Goal: Book appointment/travel/reservation

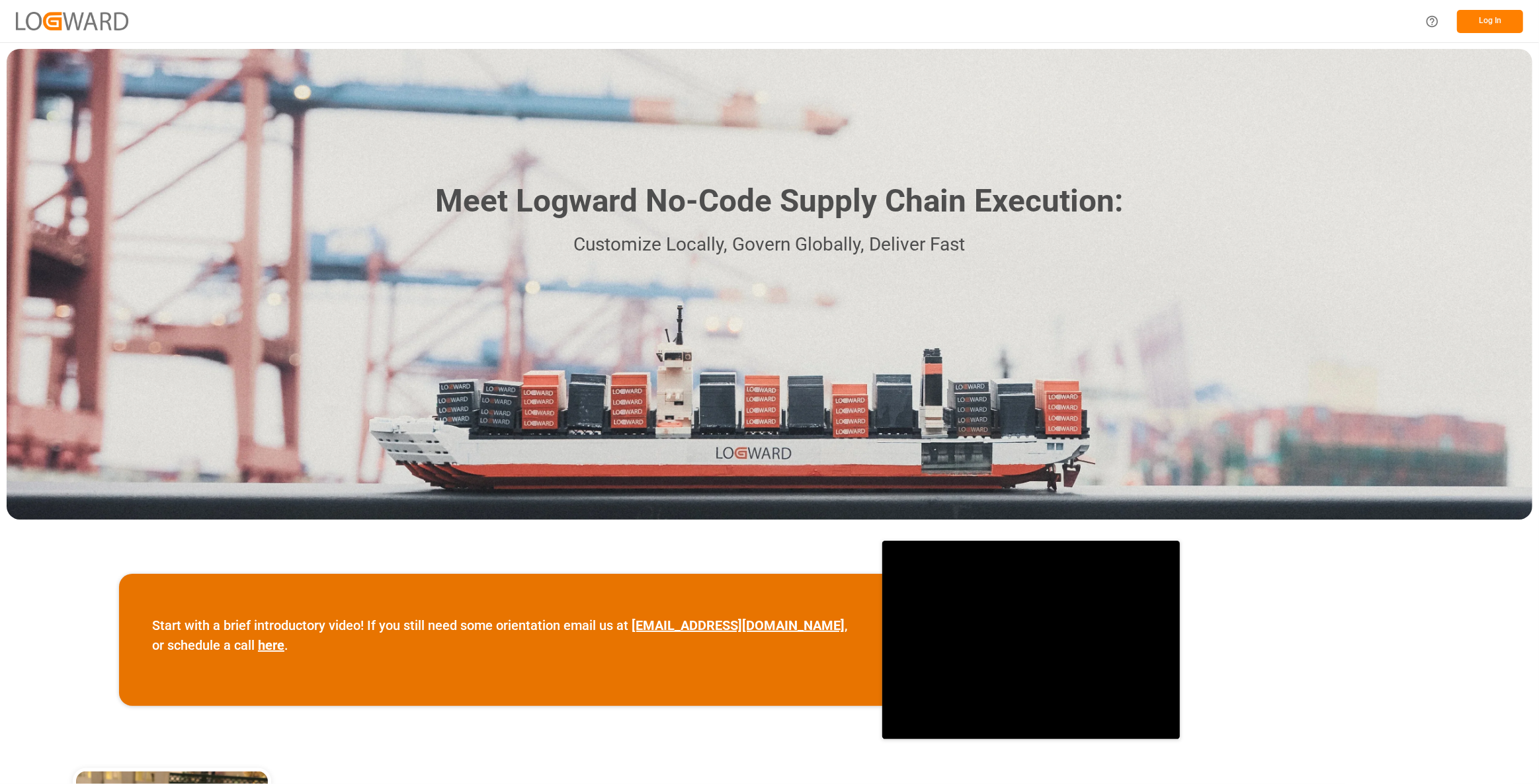
click at [1496, 29] on button "Log In" at bounding box center [1489, 22] width 66 height 23
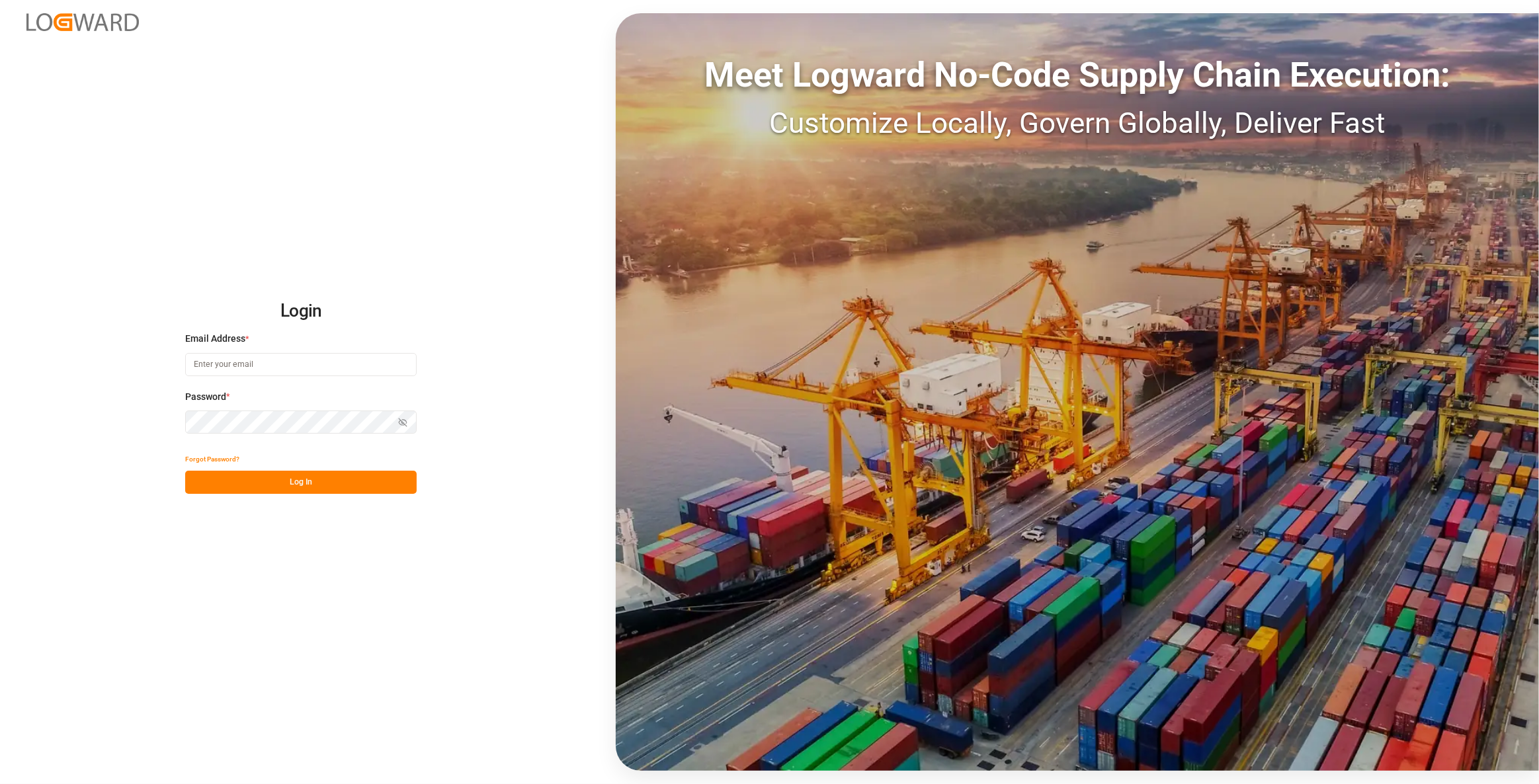
type input "[EMAIL_ADDRESS][DOMAIN_NAME]"
click at [336, 479] on button "Log In" at bounding box center [300, 482] width 231 height 23
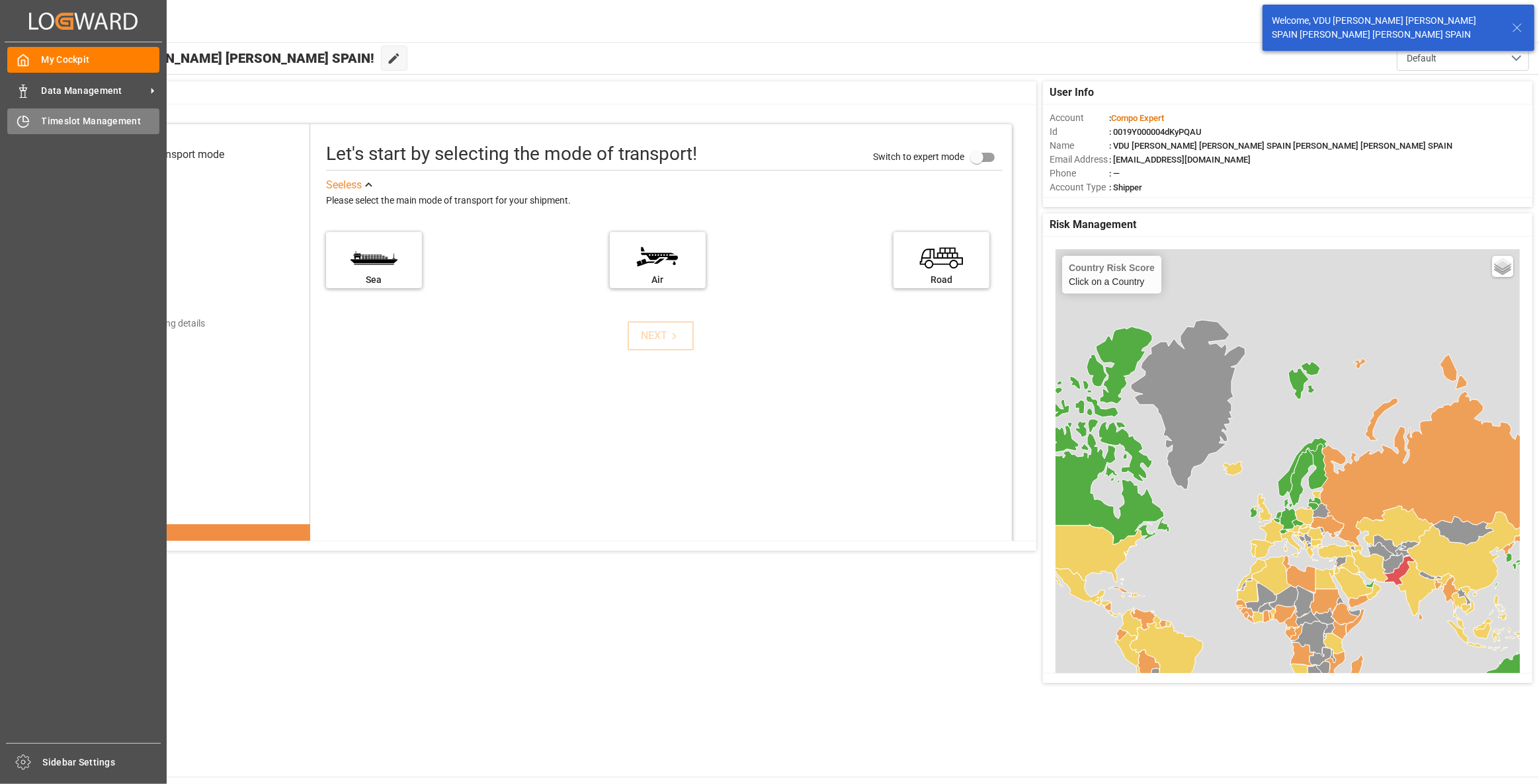
click at [98, 120] on span "Timeslot Management" at bounding box center [101, 122] width 118 height 14
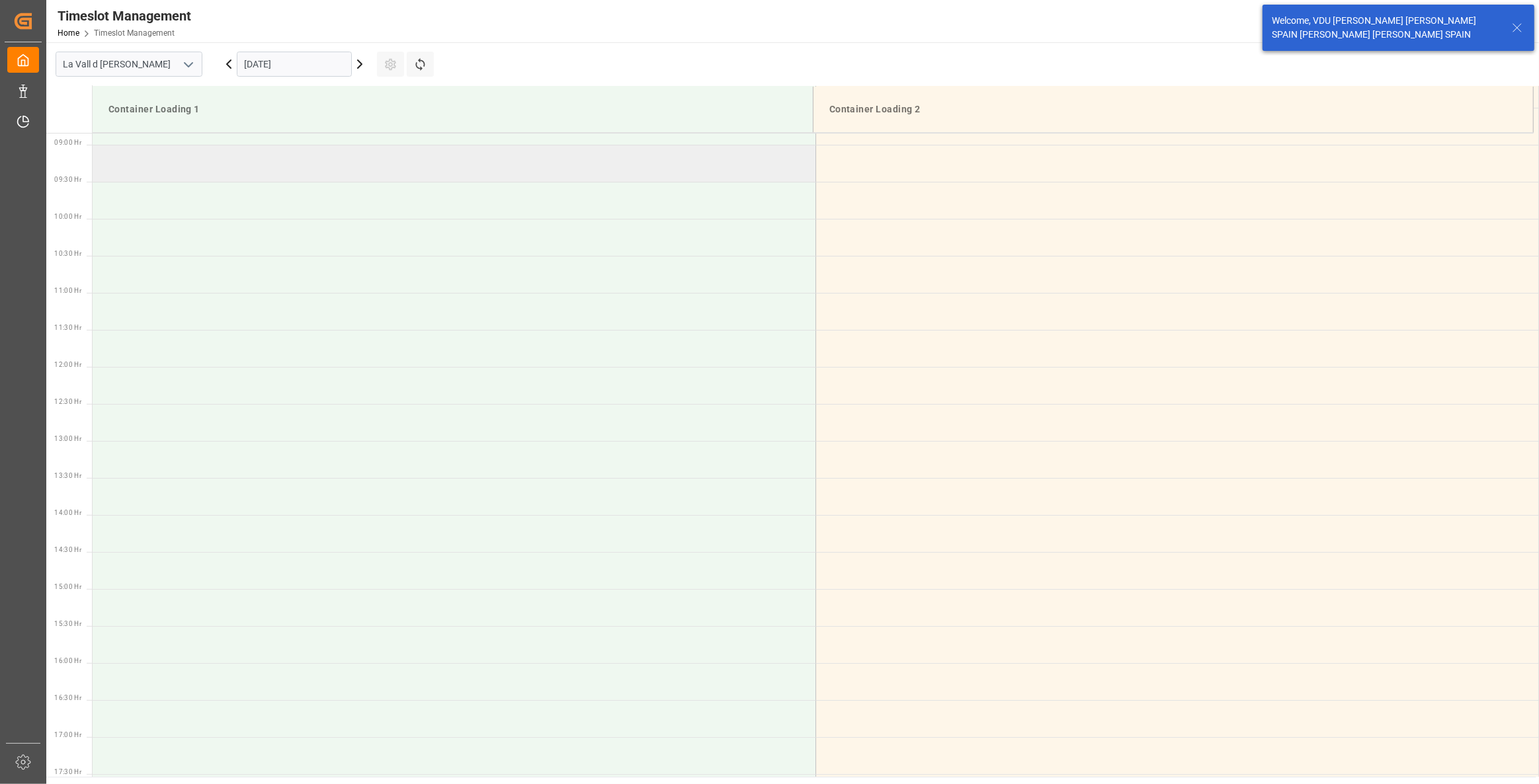
scroll to position [658, 0]
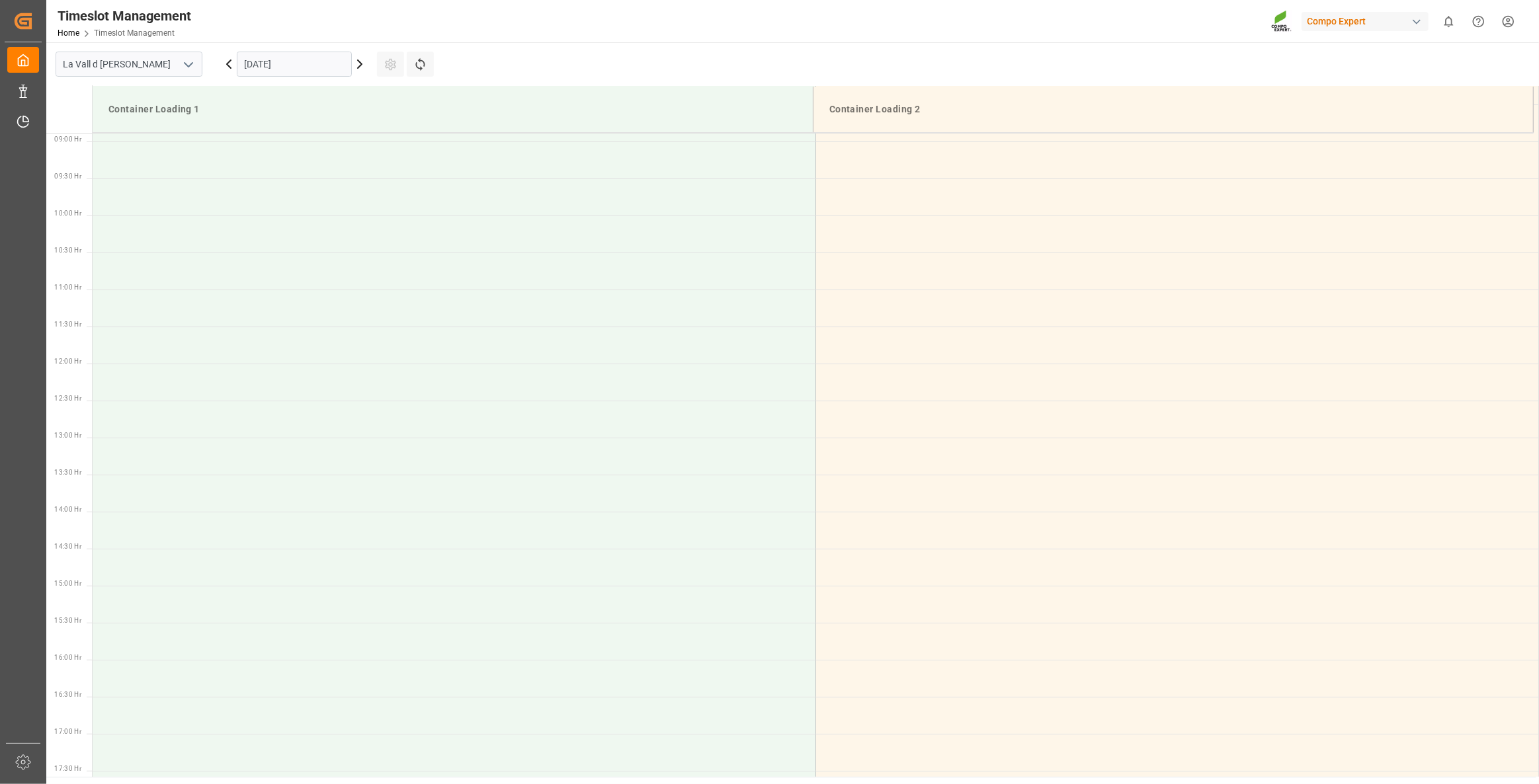
click at [320, 66] on input "[DATE]" at bounding box center [294, 64] width 115 height 25
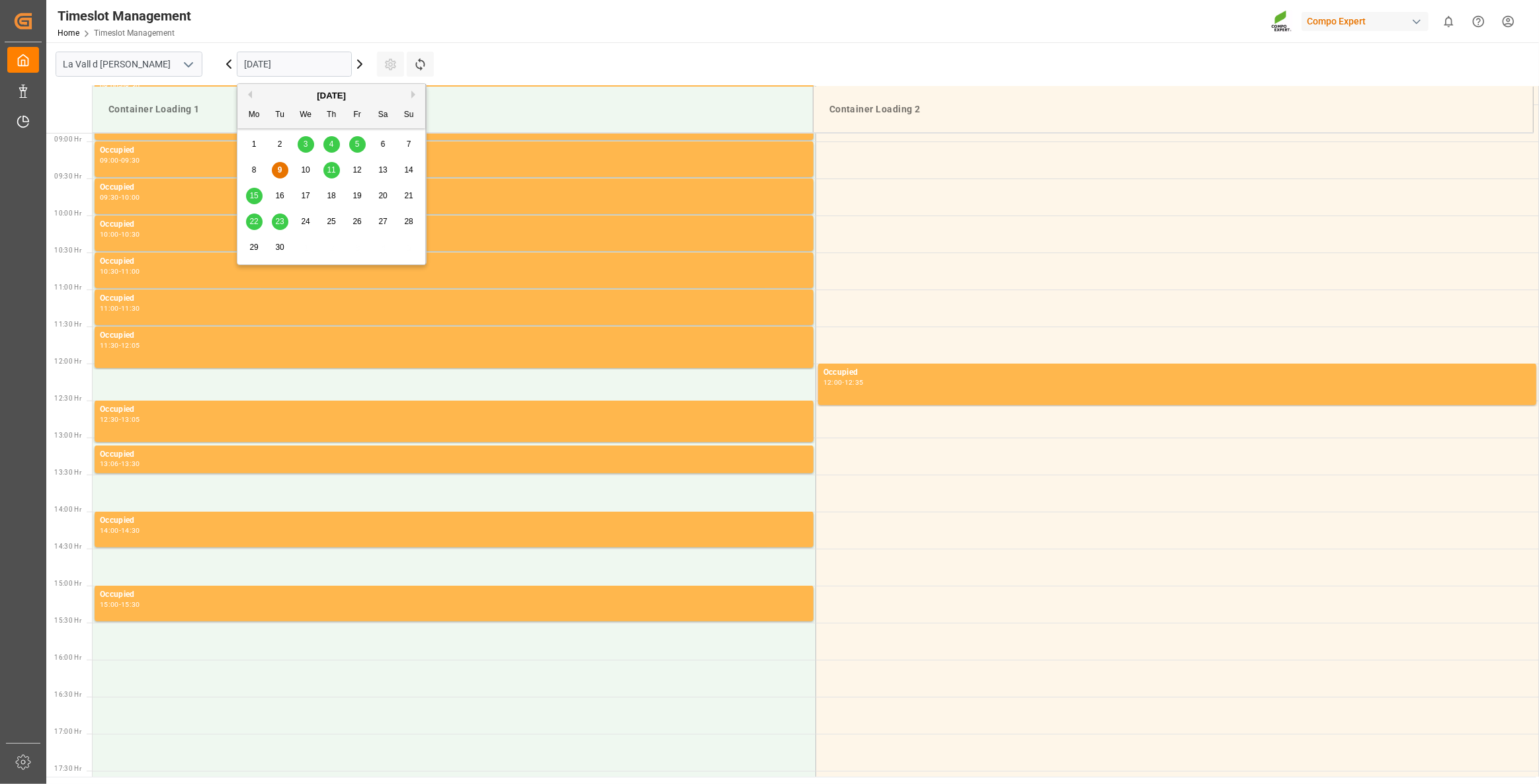
click at [358, 171] on span "12" at bounding box center [356, 170] width 9 height 9
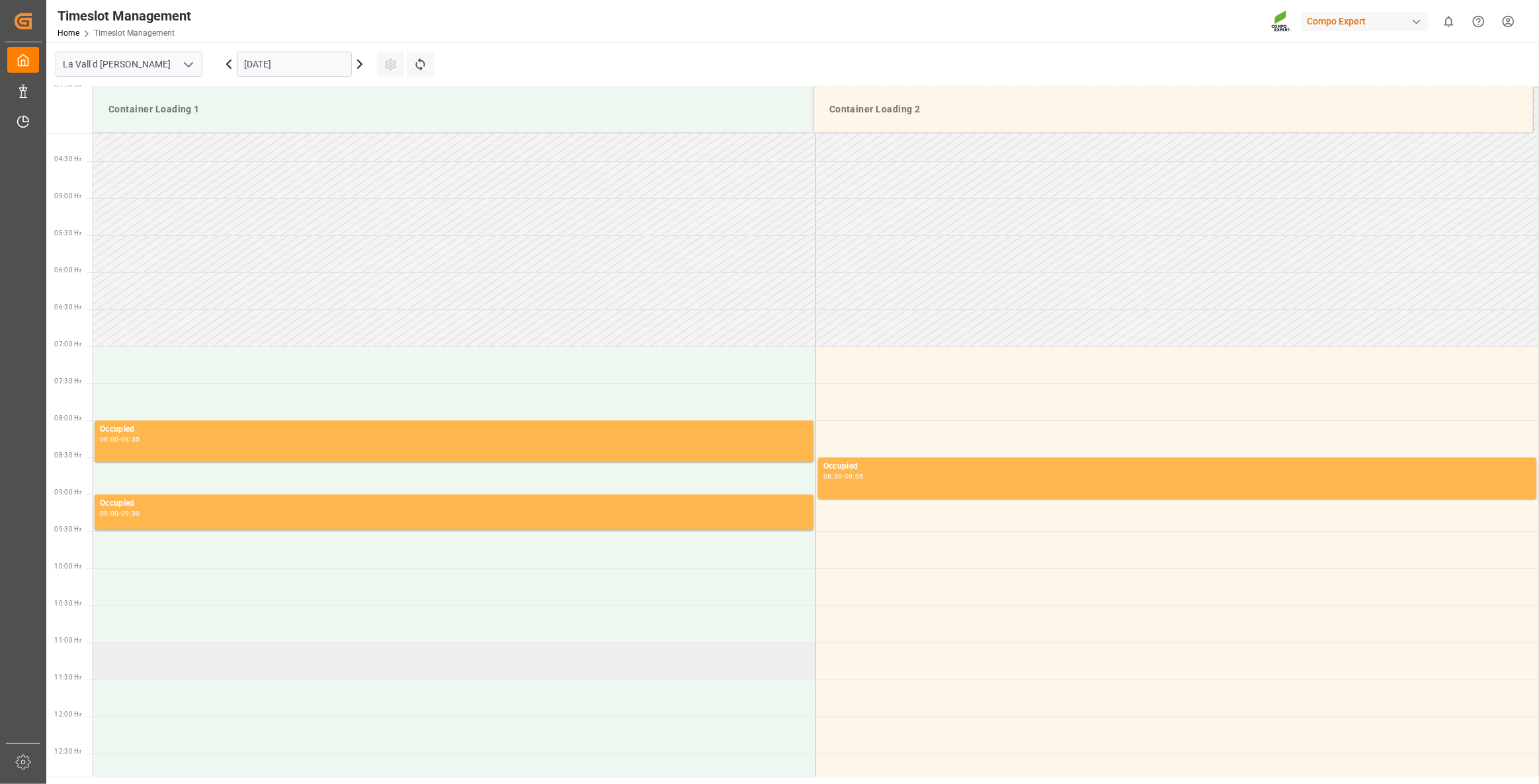
scroll to position [297, 0]
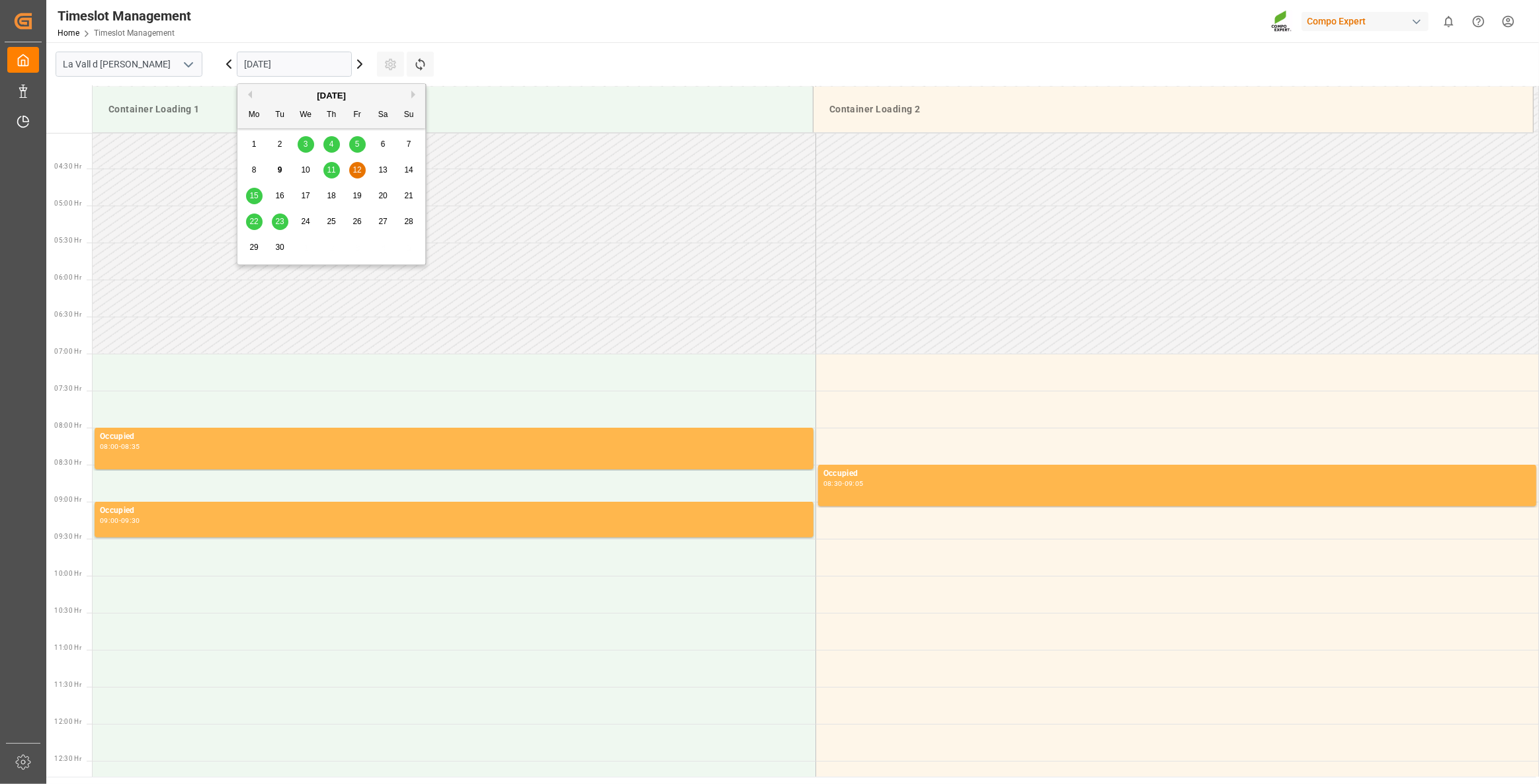
click at [317, 56] on input "[DATE]" at bounding box center [294, 64] width 115 height 25
click at [334, 164] on div "11" at bounding box center [331, 170] width 16 height 16
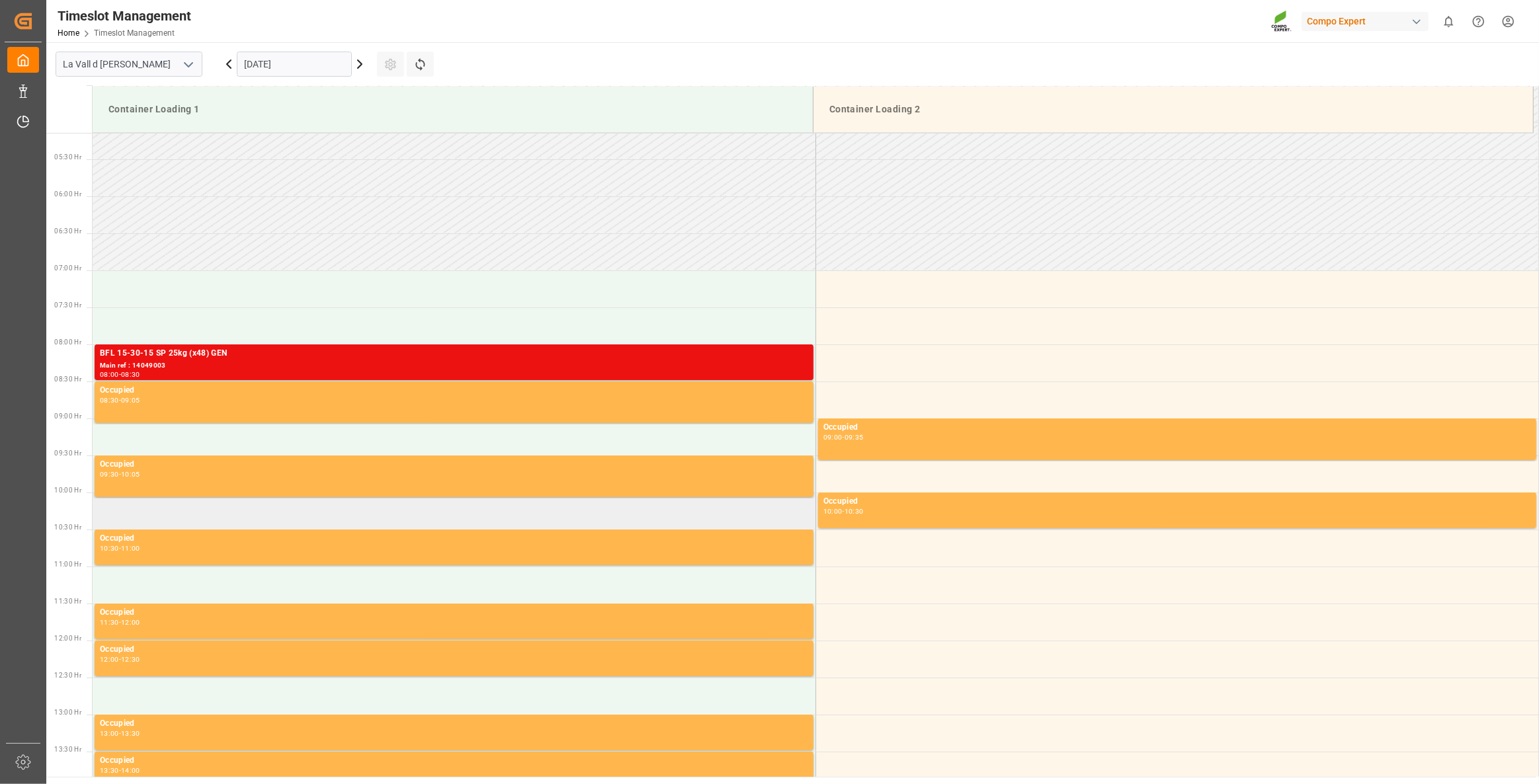
scroll to position [357, 0]
